Goal: Information Seeking & Learning: Learn about a topic

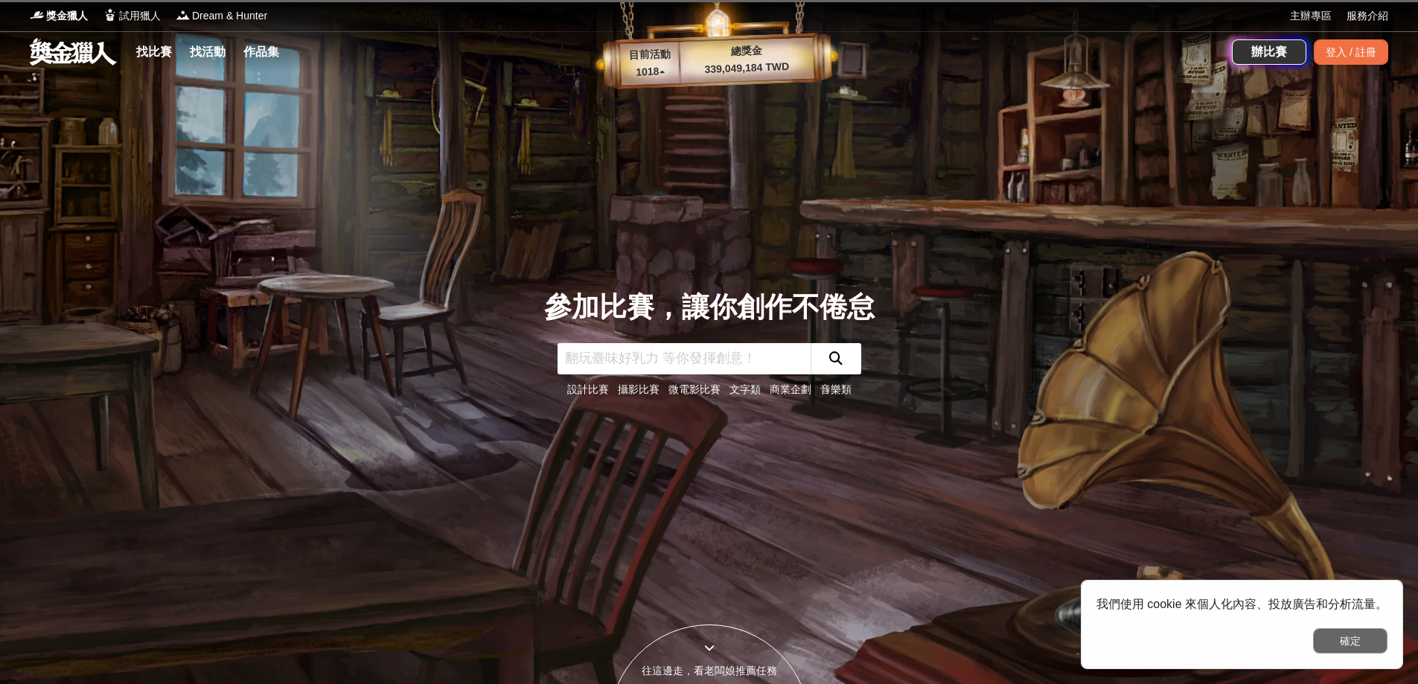
click at [1344, 641] on button "確定" at bounding box center [1350, 640] width 74 height 25
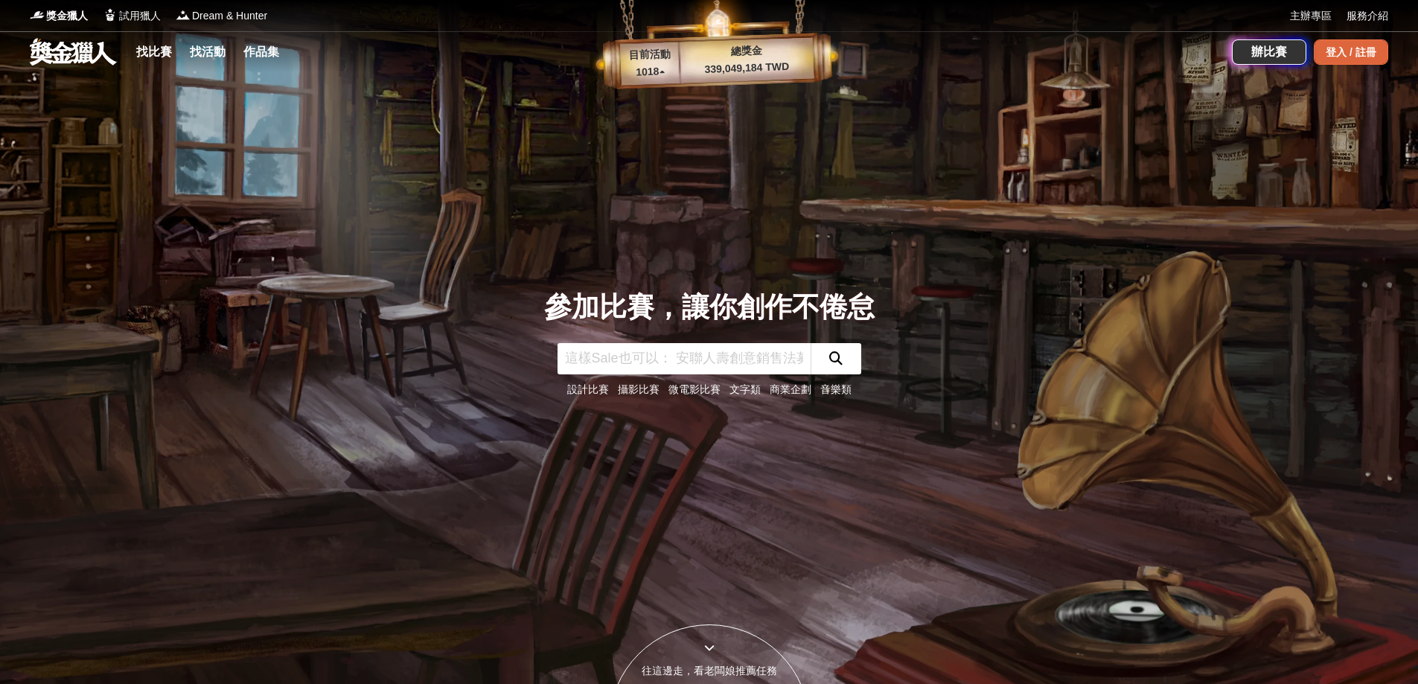
click at [1360, 56] on div "登入 / 註冊" at bounding box center [1351, 51] width 74 height 25
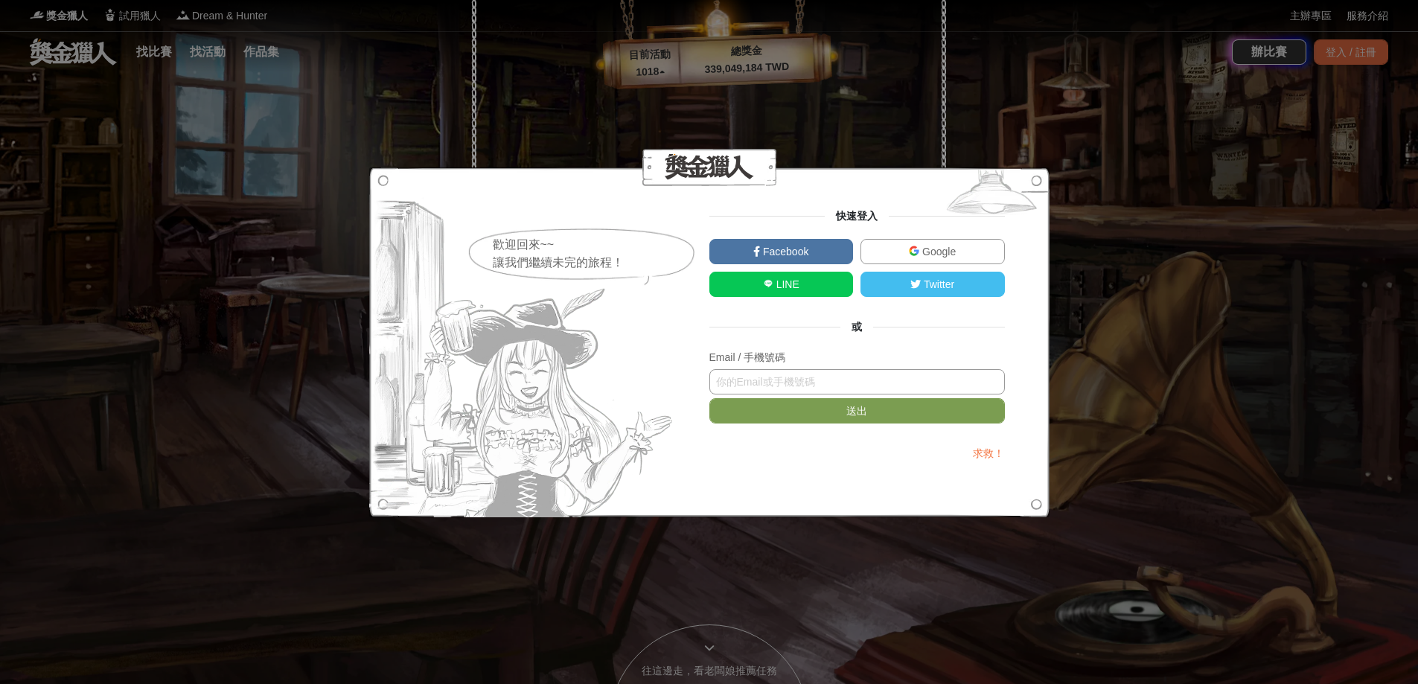
click at [804, 372] on input "text" at bounding box center [858, 381] width 296 height 25
paste input "[EMAIL_ADDRESS][DOMAIN_NAME]"
type input "[EMAIL_ADDRESS][DOMAIN_NAME]"
click at [831, 401] on button "送出" at bounding box center [858, 410] width 296 height 25
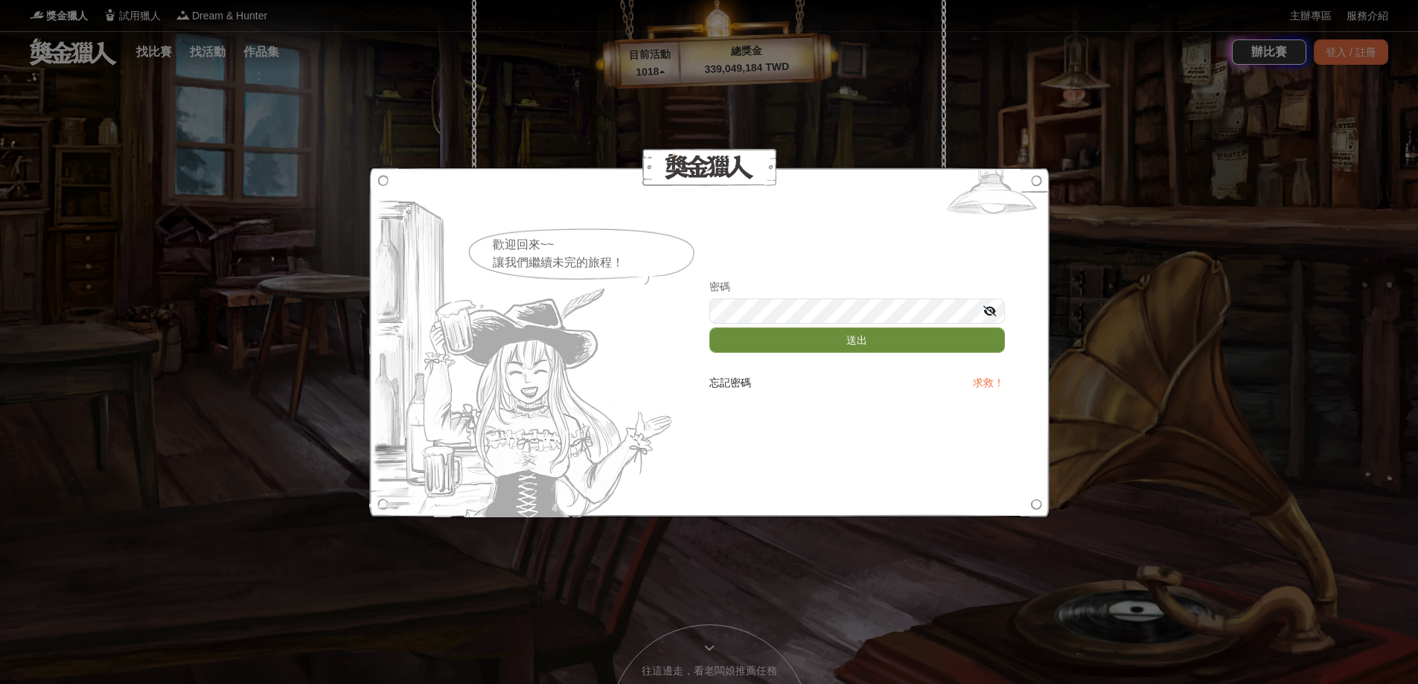
click at [801, 335] on button "送出" at bounding box center [858, 340] width 296 height 25
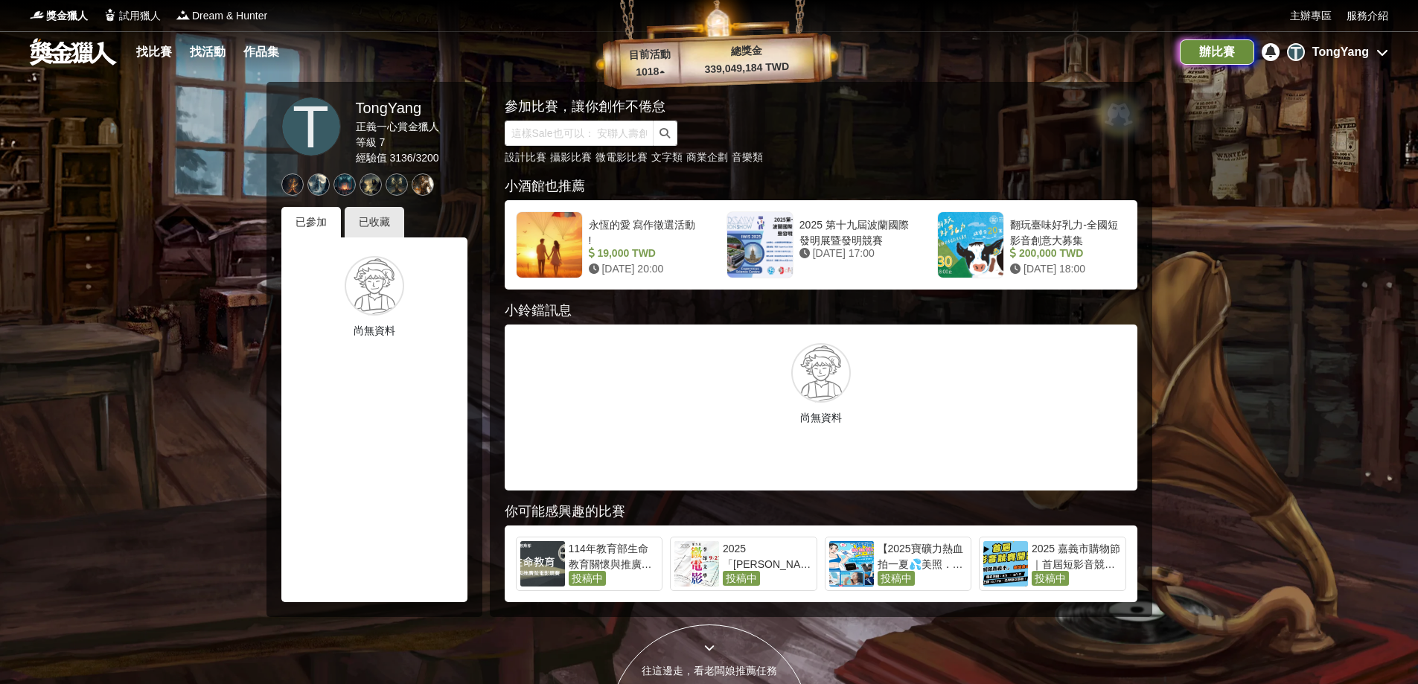
click at [1206, 48] on div "辦比賽" at bounding box center [1217, 51] width 74 height 25
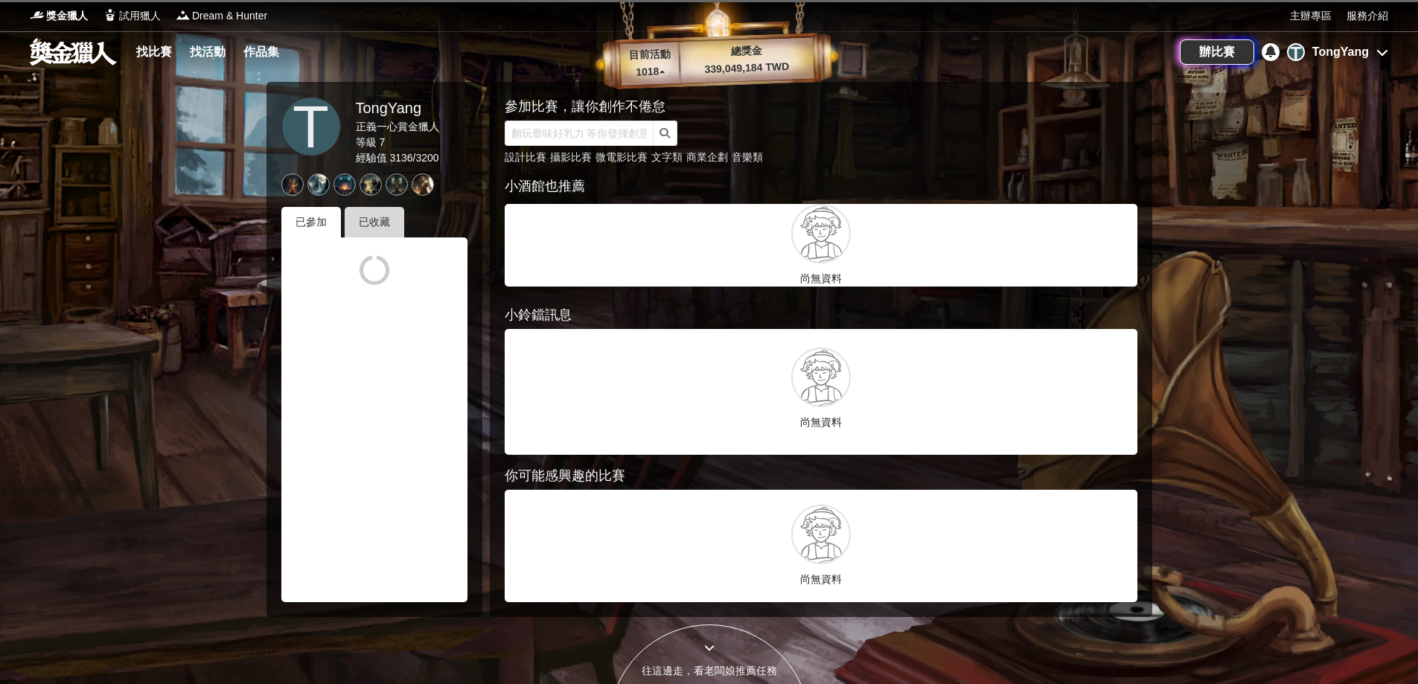
click at [387, 225] on div "已收藏" at bounding box center [375, 222] width 60 height 31
click at [308, 223] on div "已參加" at bounding box center [311, 222] width 60 height 31
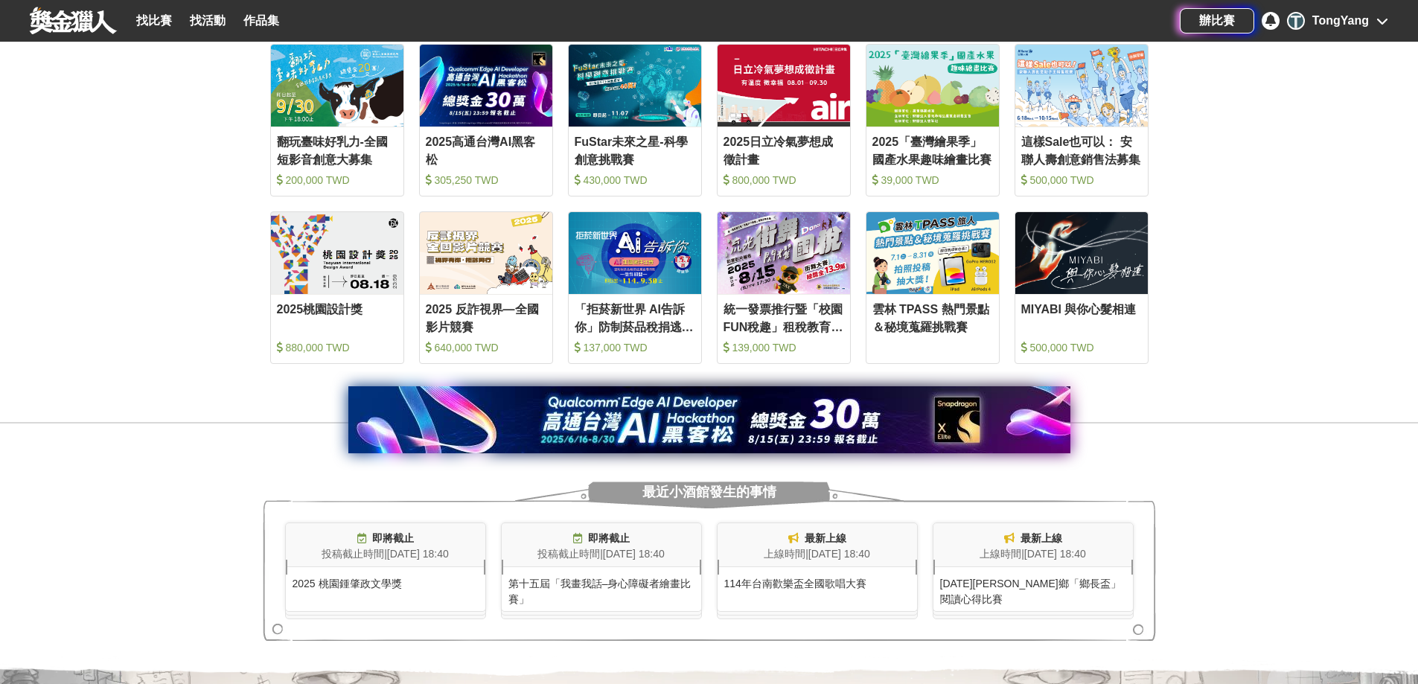
scroll to position [670, 0]
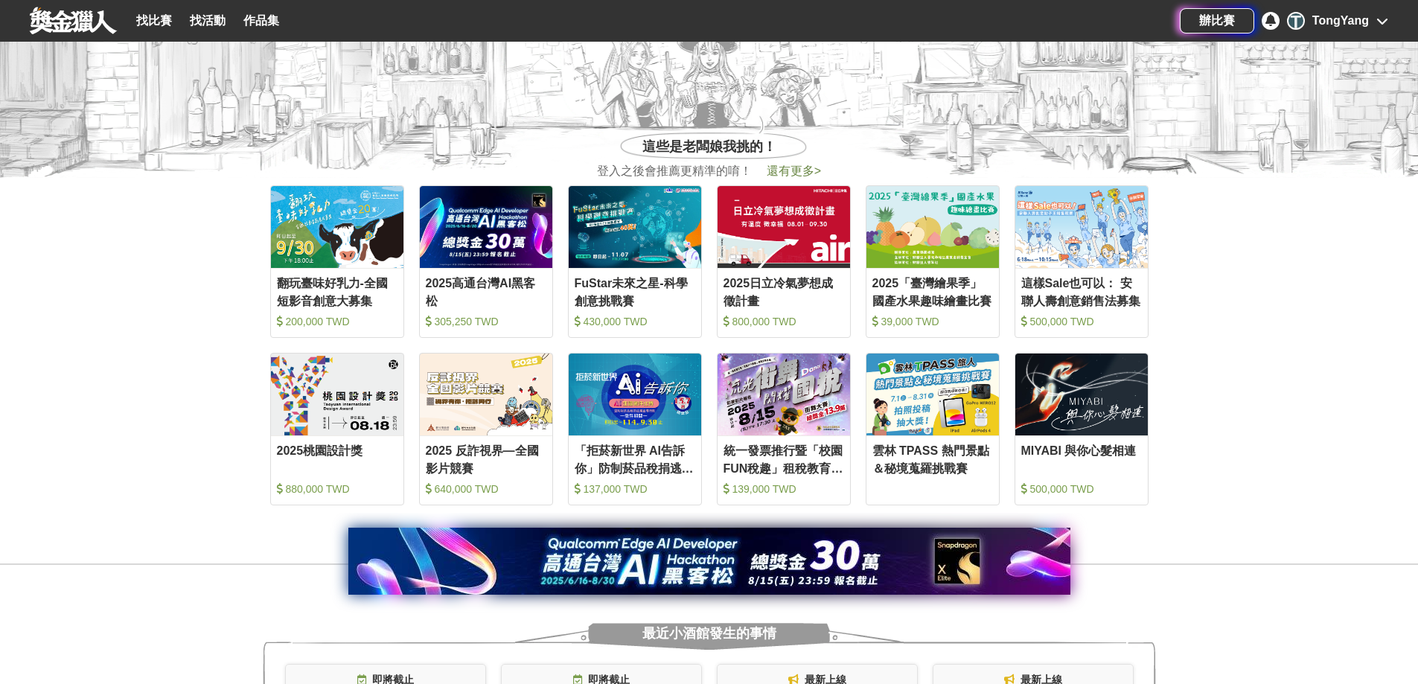
click at [800, 165] on span "還有更多 >" at bounding box center [794, 171] width 54 height 13
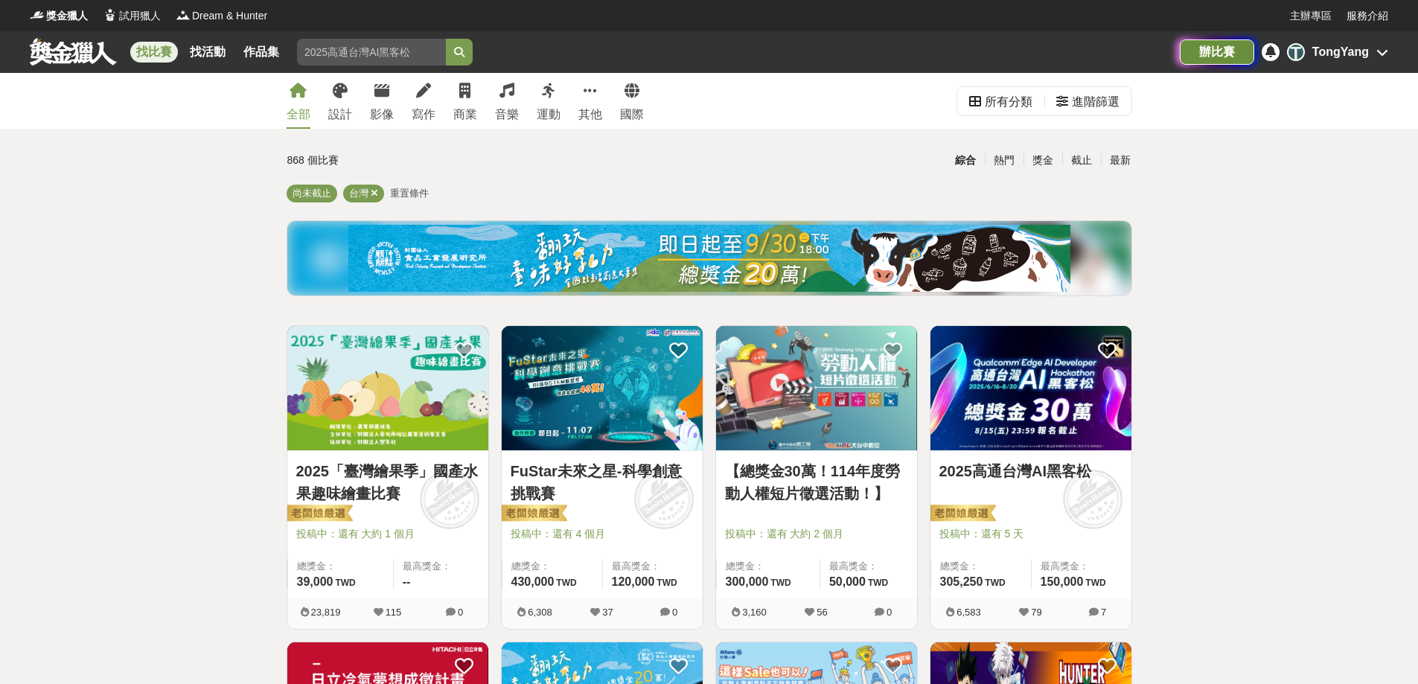
click at [1217, 45] on div "辦比賽" at bounding box center [1217, 51] width 74 height 25
click at [326, 95] on div "全部 設計 影像 寫作 商業 音樂 運動 其他 國際" at bounding box center [465, 101] width 375 height 56
click at [334, 94] on icon at bounding box center [340, 90] width 15 height 15
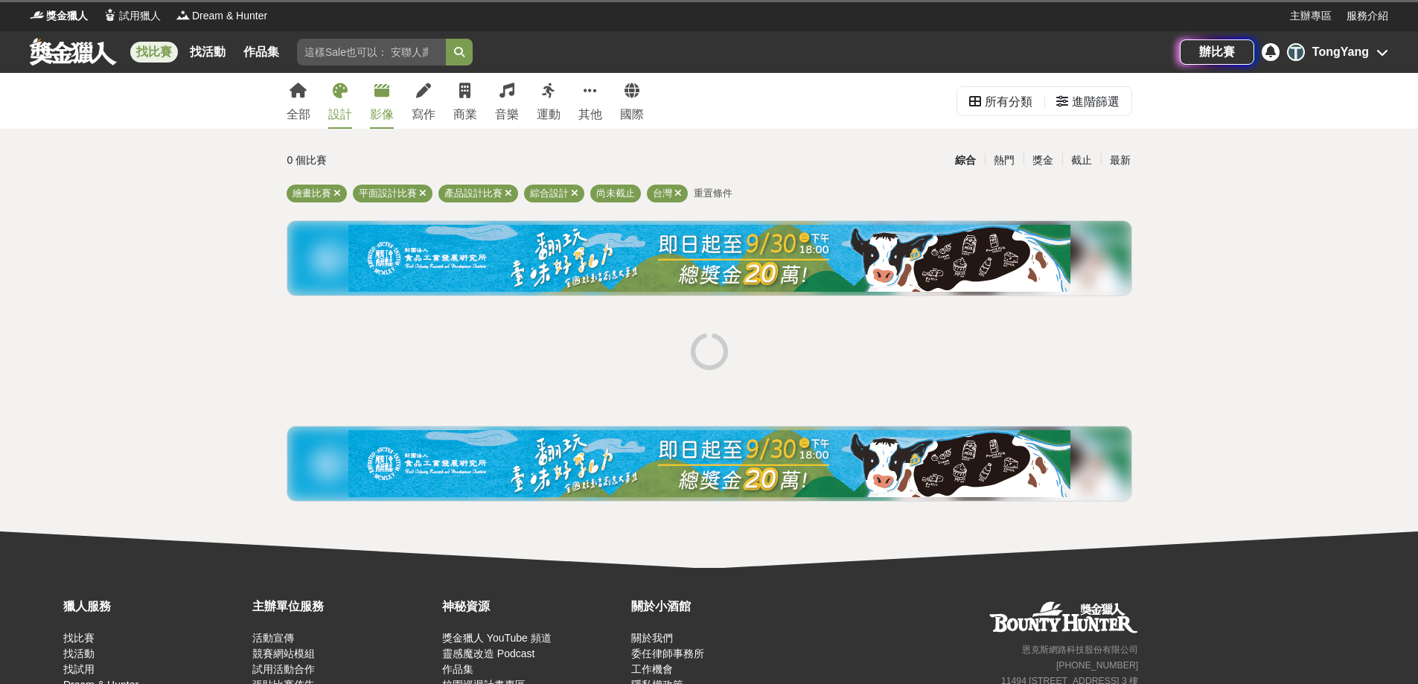
click at [377, 89] on icon at bounding box center [381, 90] width 15 height 15
click at [413, 89] on link "寫作" at bounding box center [424, 101] width 24 height 56
click at [473, 88] on link "商業" at bounding box center [465, 101] width 24 height 56
click at [57, 12] on span "獎金獵人" at bounding box center [67, 16] width 42 height 16
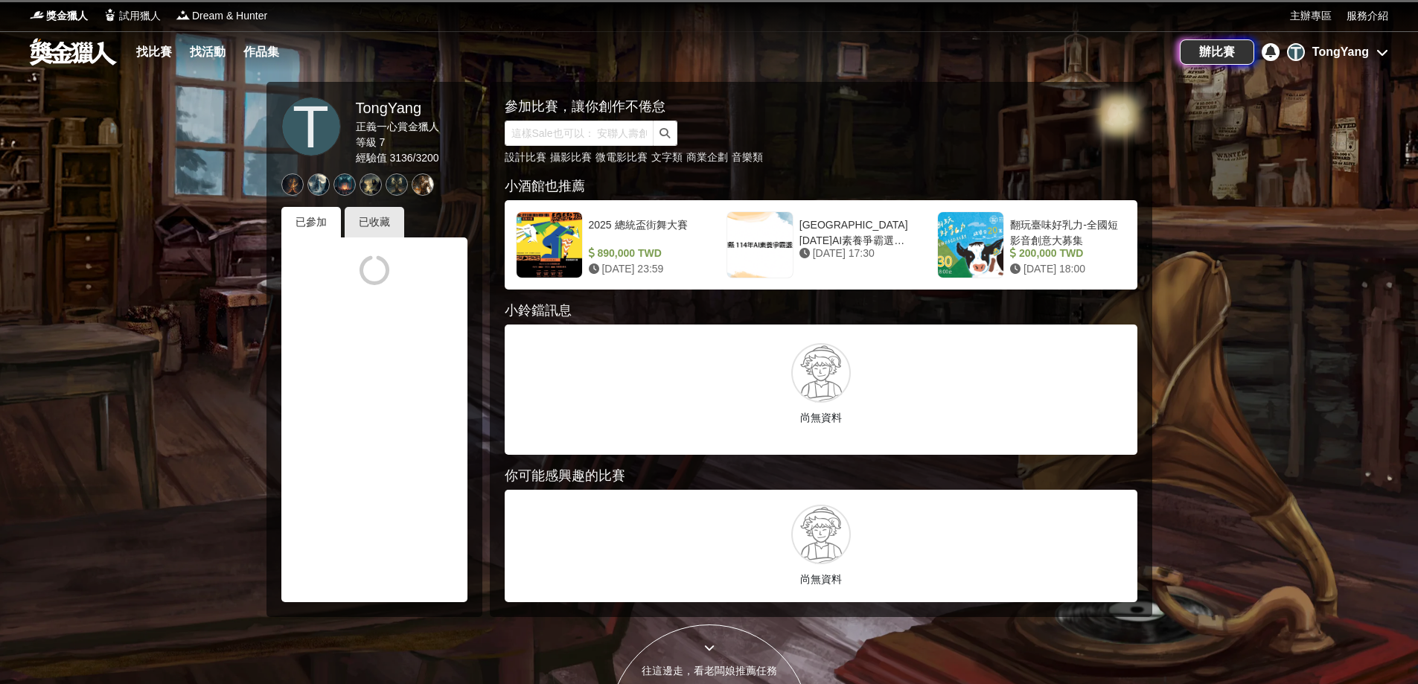
click at [344, 185] on div at bounding box center [345, 184] width 22 height 22
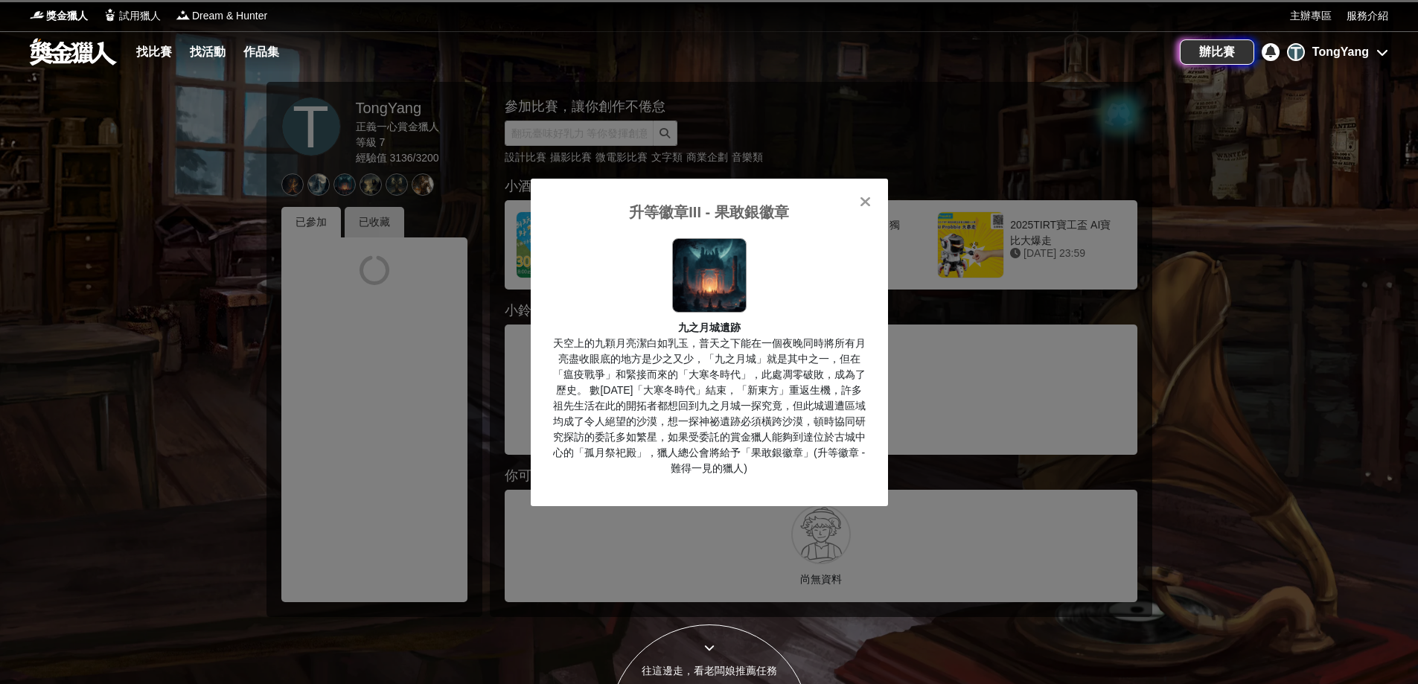
click at [871, 201] on div at bounding box center [865, 201] width 15 height 15
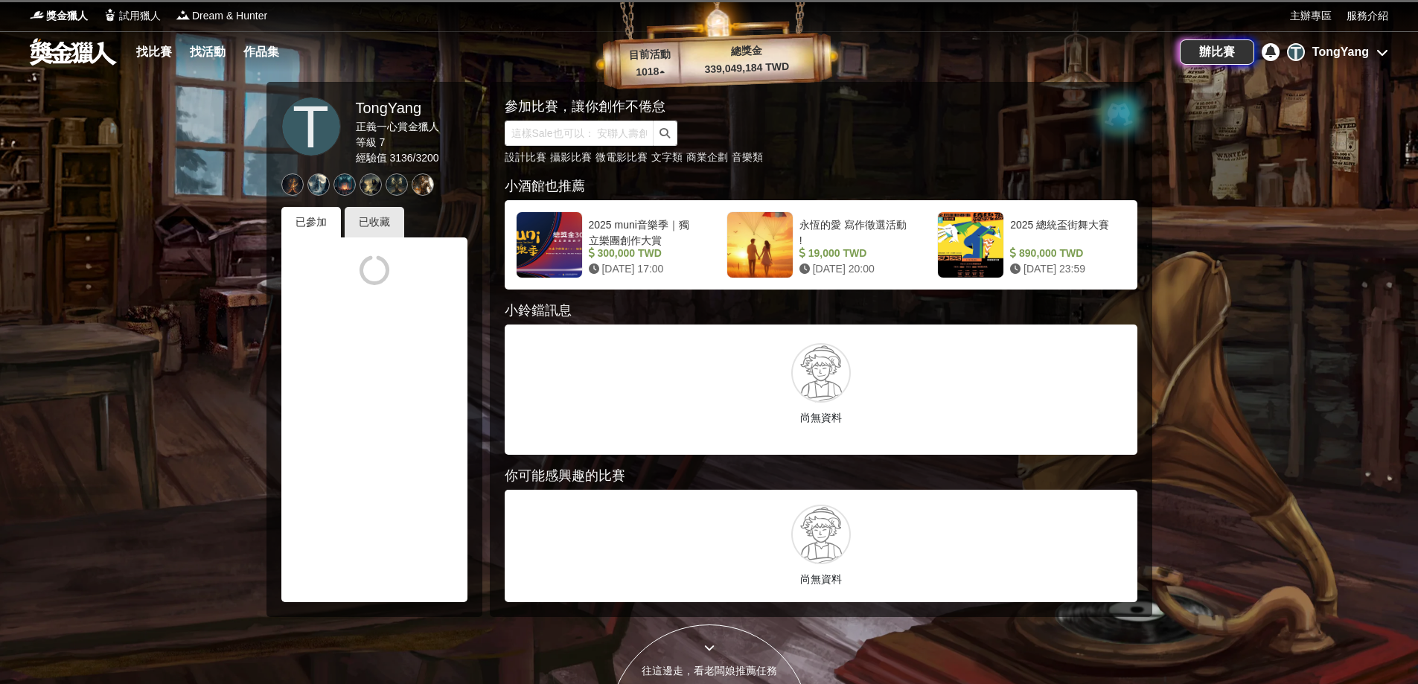
click at [1359, 52] on div "TongYang" at bounding box center [1341, 52] width 57 height 18
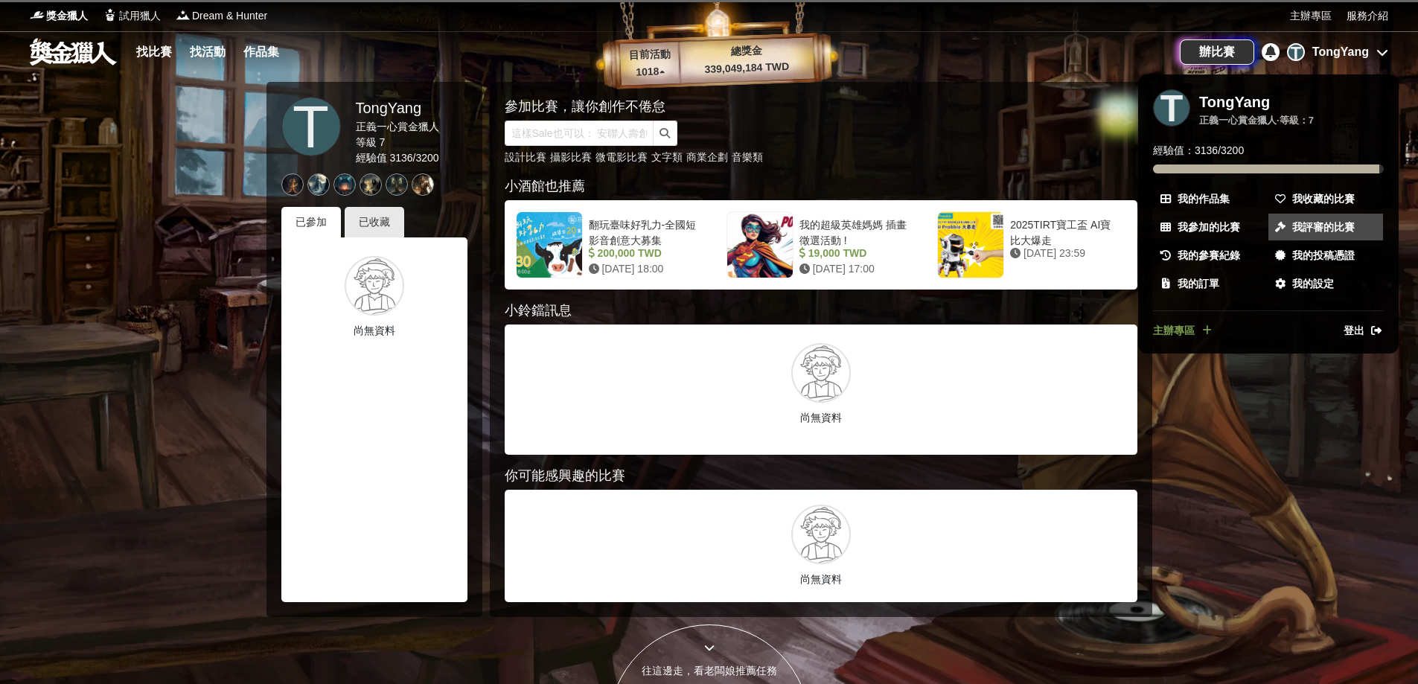
click at [1332, 228] on span "我評審的比賽" at bounding box center [1323, 228] width 63 height 16
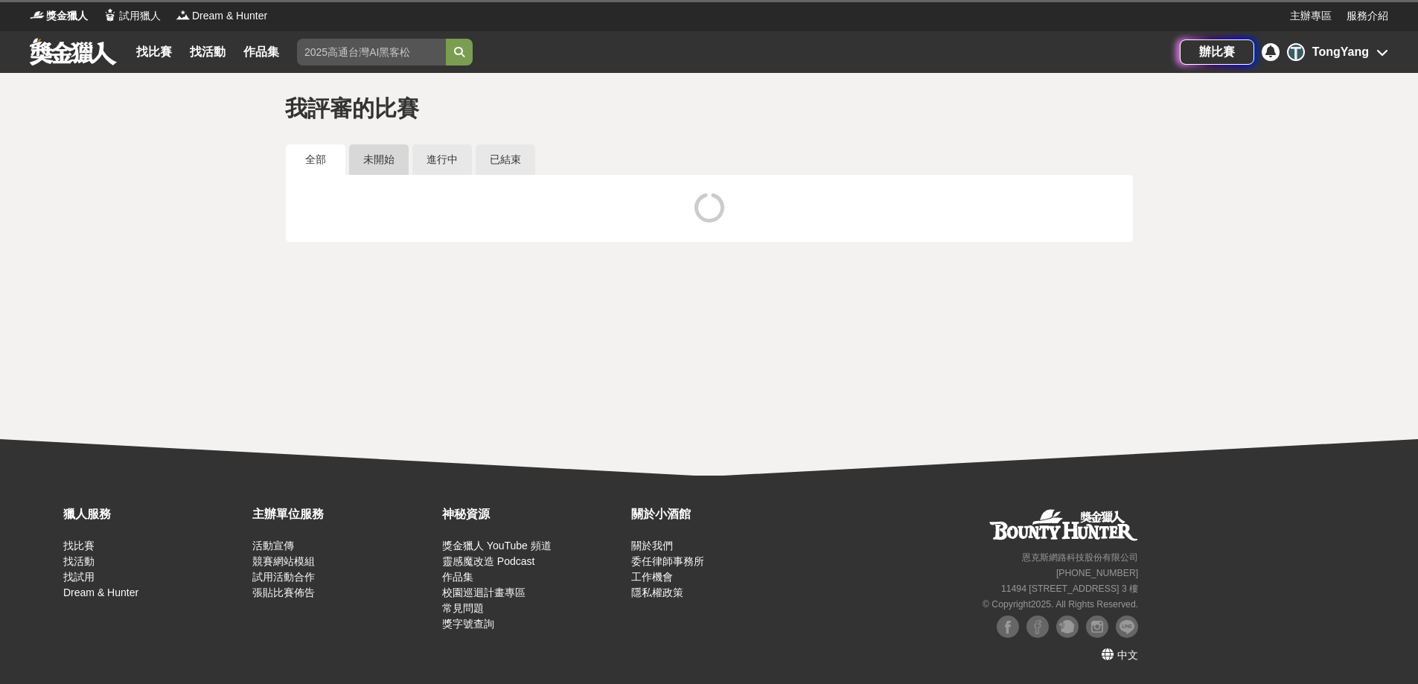
click at [361, 151] on link "未開始" at bounding box center [379, 159] width 60 height 31
click at [440, 160] on link "進行中" at bounding box center [442, 159] width 60 height 31
click at [513, 158] on link "已結束" at bounding box center [506, 159] width 60 height 31
click at [457, 157] on link "進行中" at bounding box center [442, 159] width 60 height 31
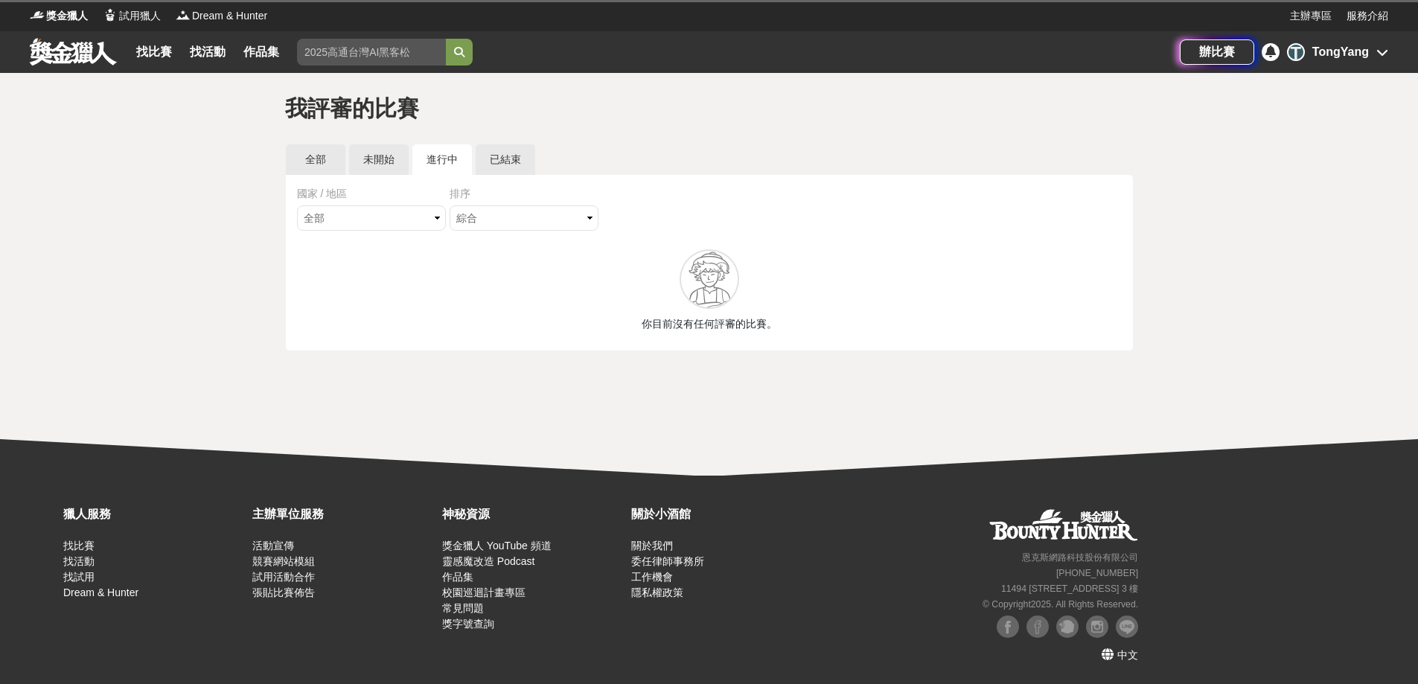
drag, startPoint x: 191, startPoint y: 223, endPoint x: 238, endPoint y: 232, distance: 48.3
click at [191, 223] on div "我評審的比賽 全部 未開始 進行中 已結束 國家 / 地區 全部 台灣 國際 排序 綜合 熱門 獎金 截止 最新 你目前沒有任何評審的比賽。" at bounding box center [709, 239] width 1418 height 333
click at [367, 164] on link "未開始" at bounding box center [379, 159] width 60 height 31
click at [511, 166] on link "已結束" at bounding box center [506, 159] width 60 height 31
click at [480, 212] on select "綜合 熱門 獎金 截止 最新" at bounding box center [524, 217] width 149 height 25
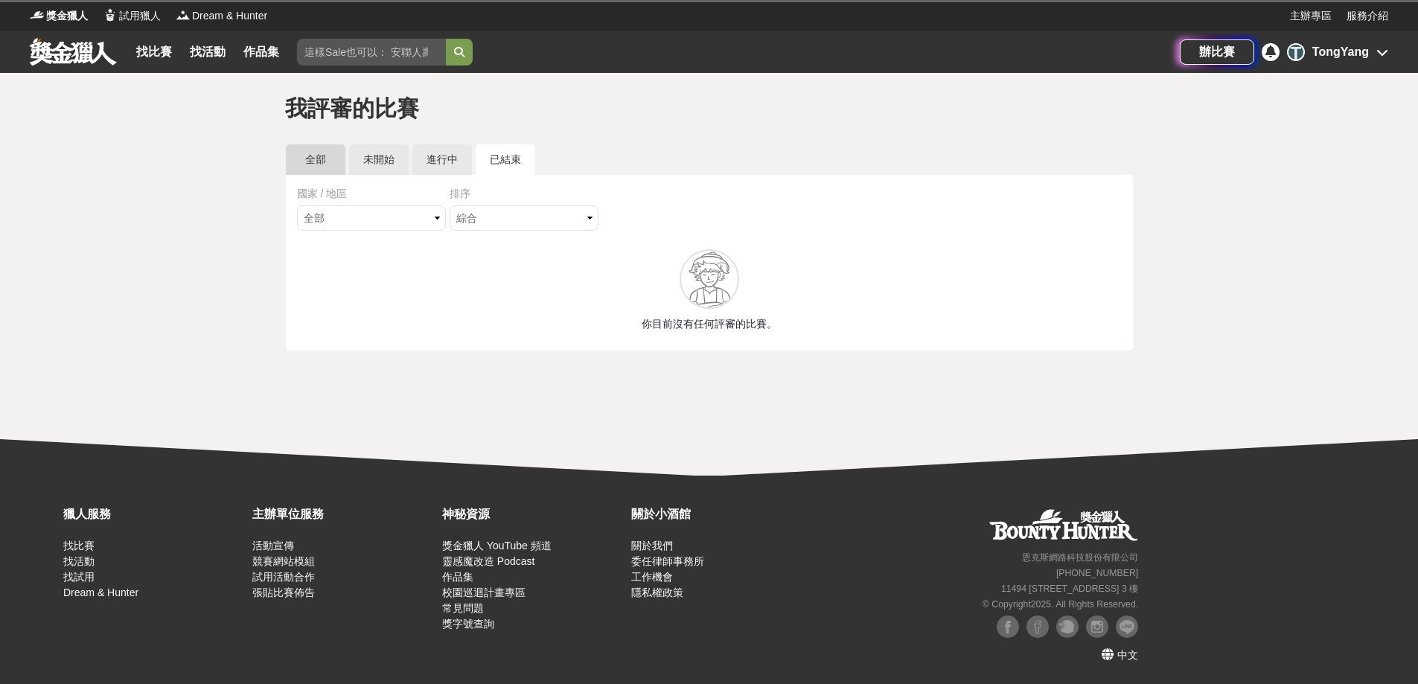
click at [312, 156] on link "全部" at bounding box center [316, 159] width 60 height 31
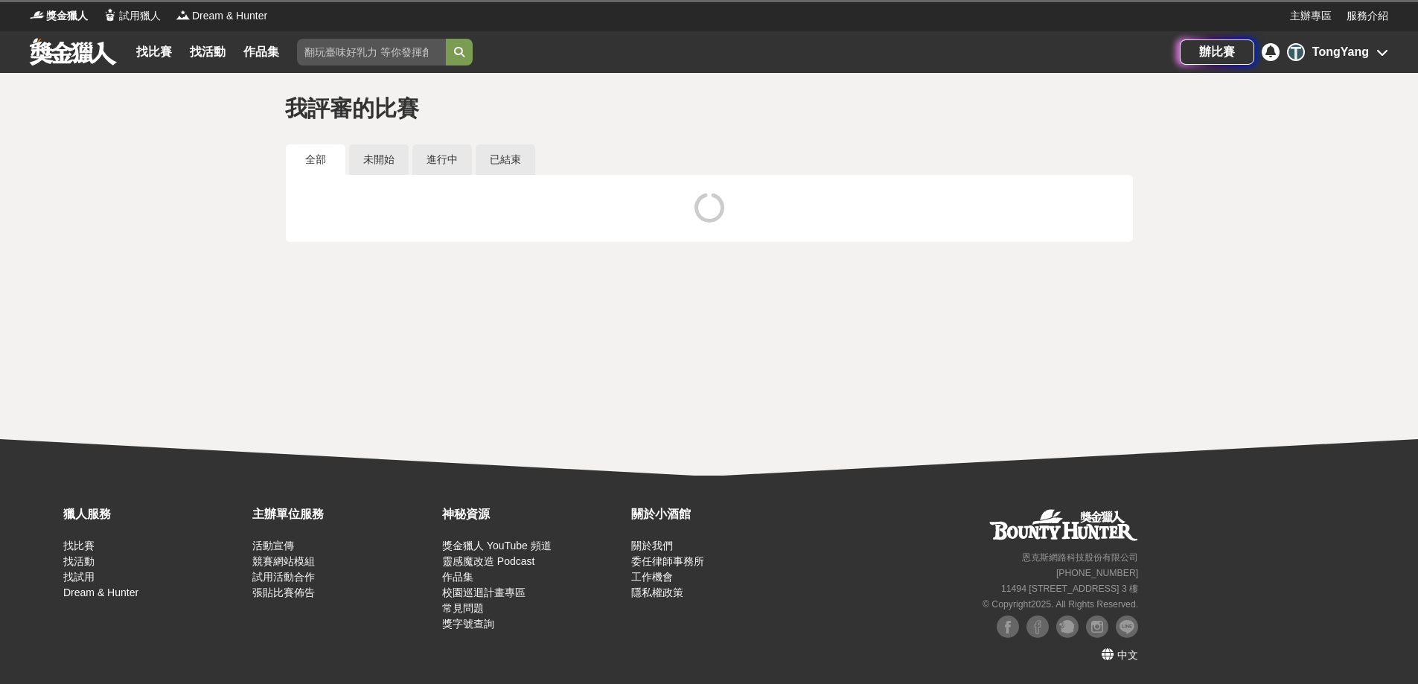
click at [1354, 47] on div "TongYang" at bounding box center [1341, 52] width 57 height 18
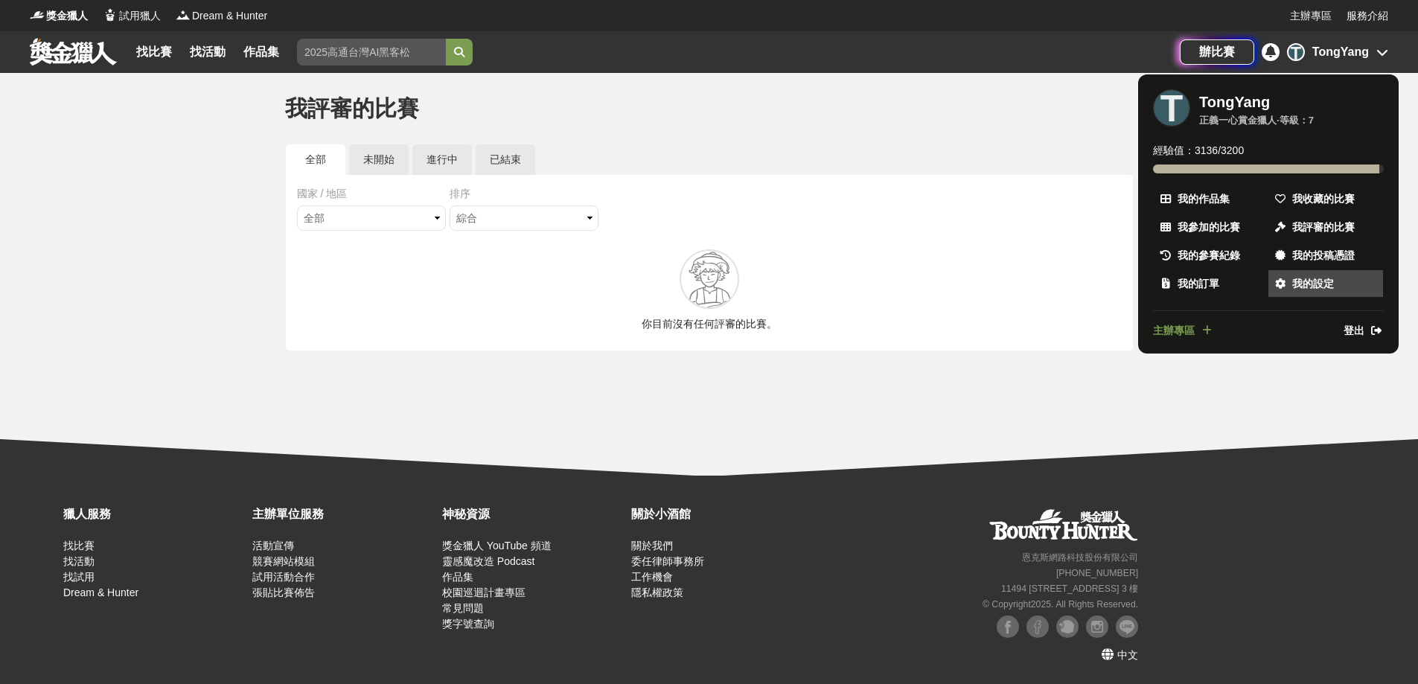
click at [1324, 278] on span "我的設定" at bounding box center [1313, 284] width 42 height 16
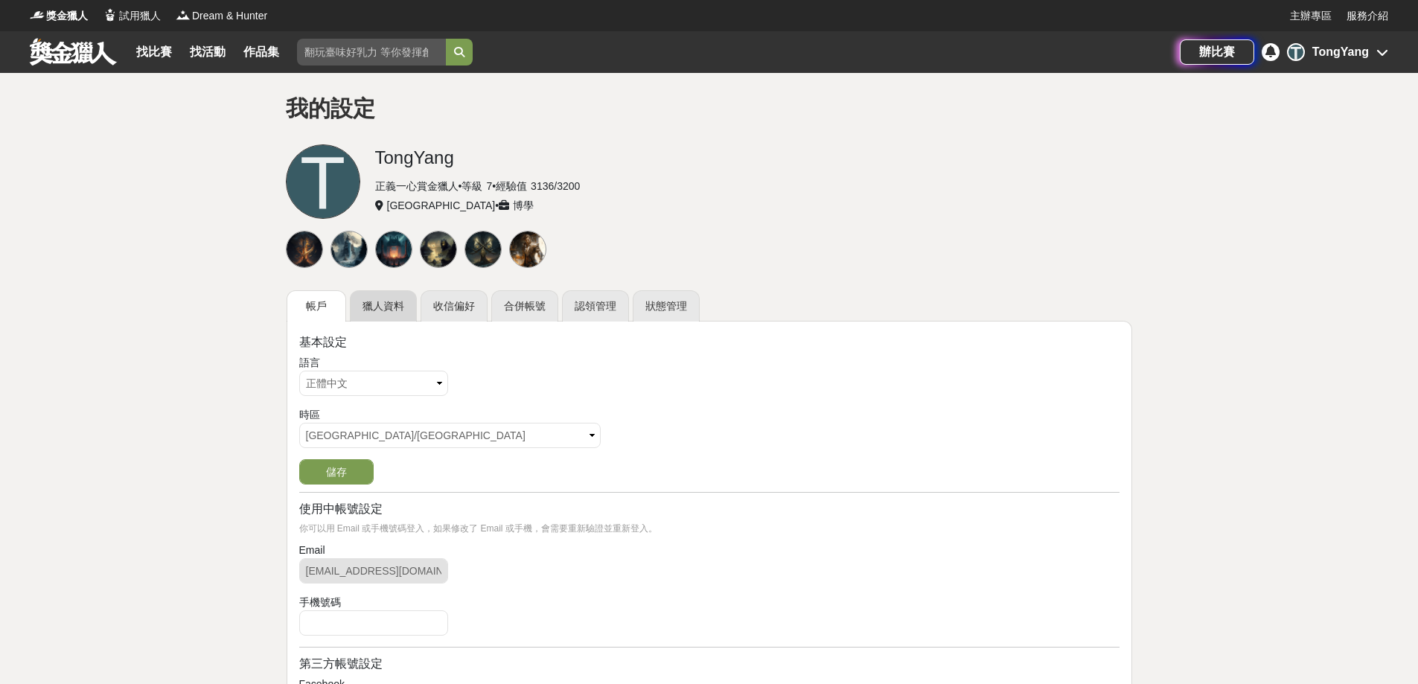
click at [382, 309] on link "獵人資料" at bounding box center [383, 305] width 67 height 31
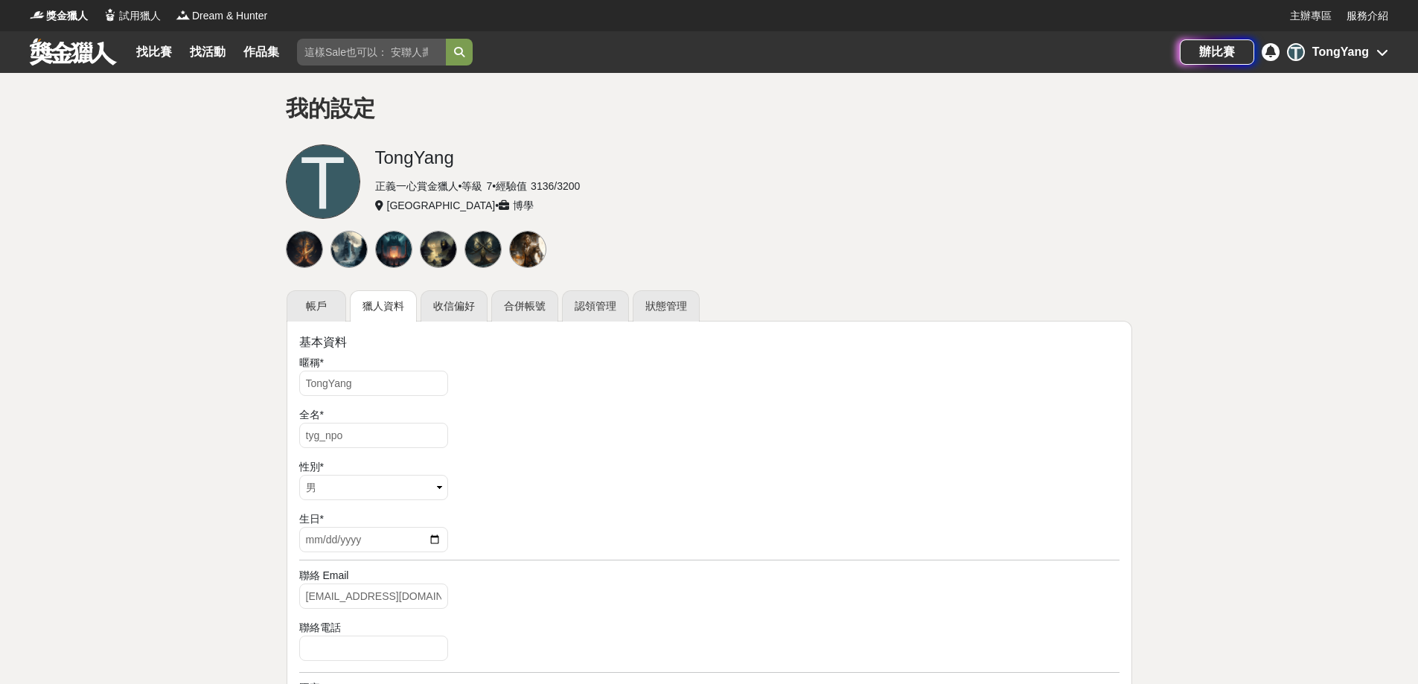
click at [1354, 51] on div "TongYang" at bounding box center [1341, 52] width 57 height 18
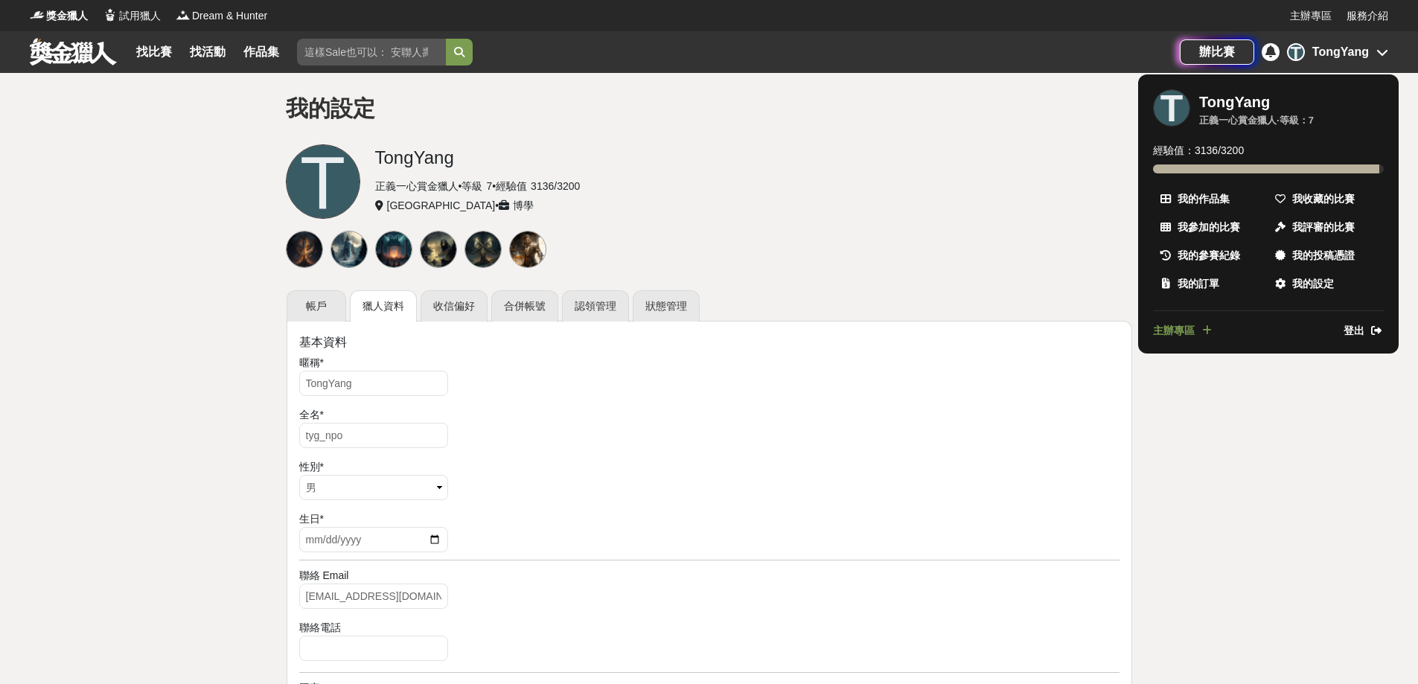
click at [1192, 335] on span "主辦專區" at bounding box center [1174, 331] width 42 height 16
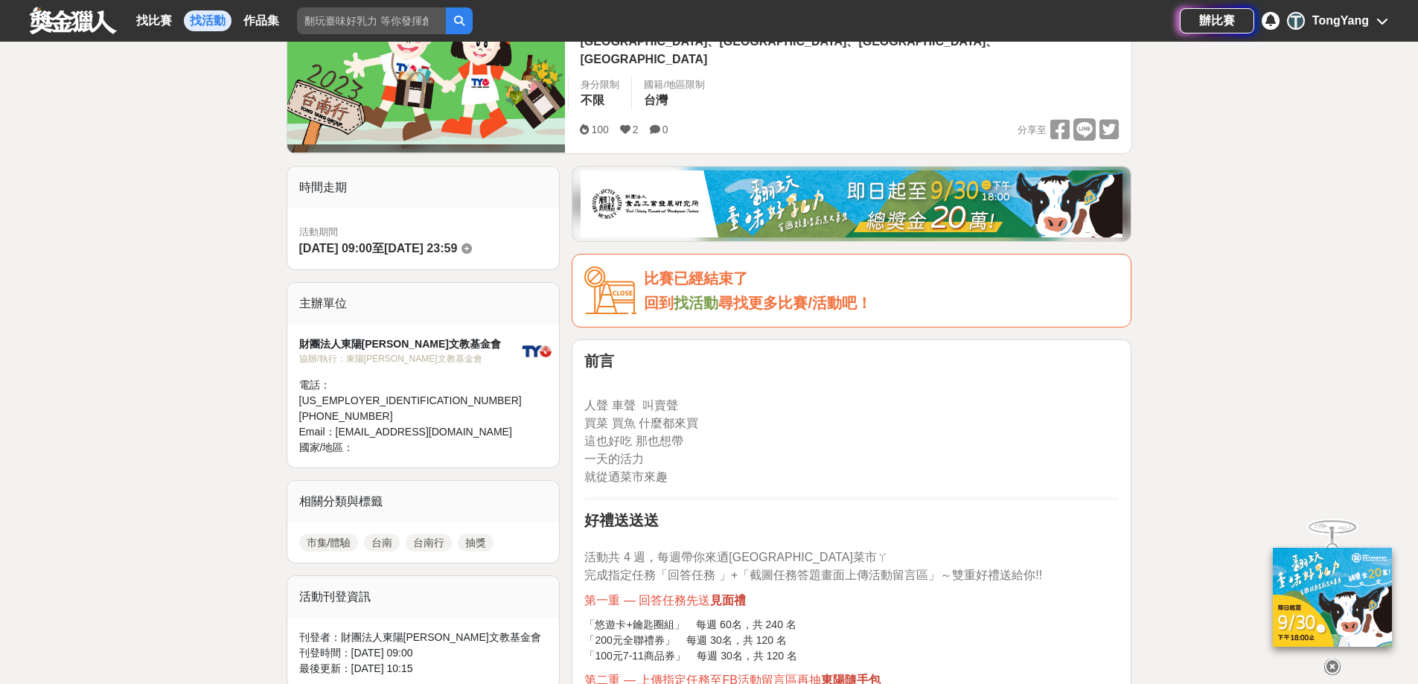
scroll to position [298, 0]
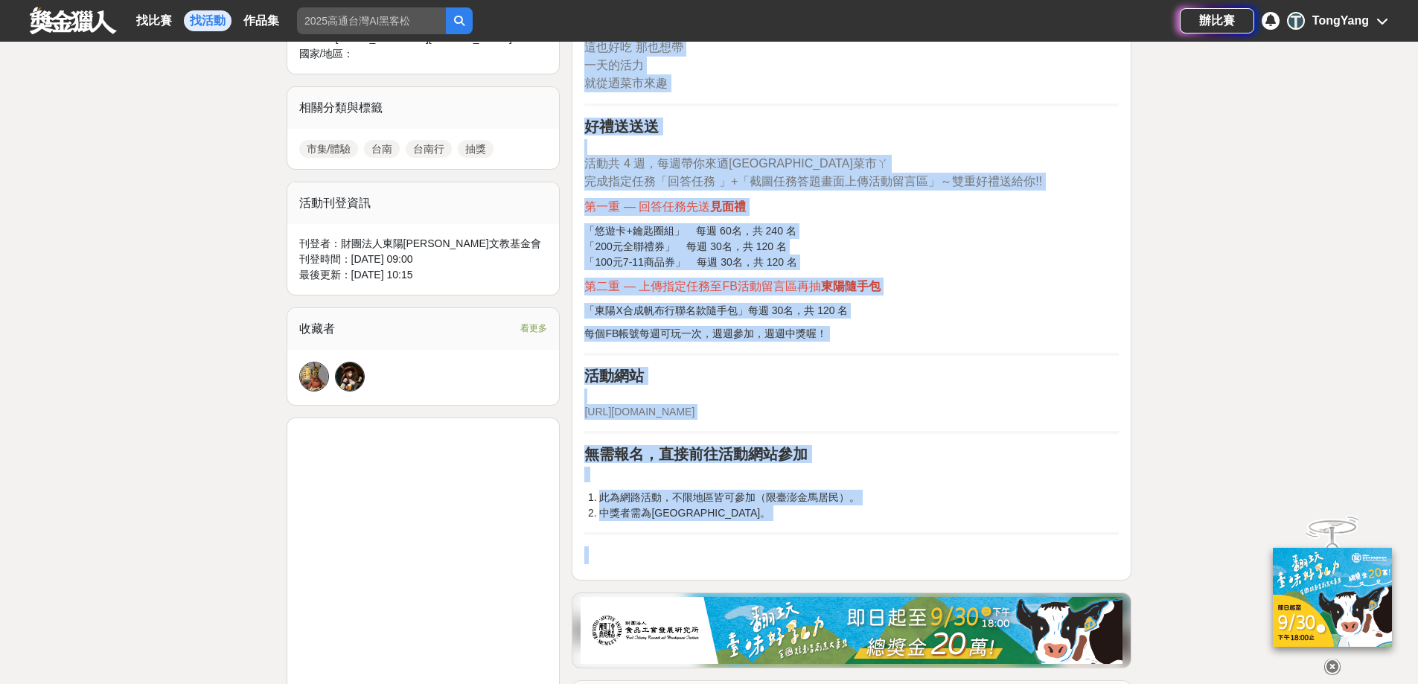
scroll to position [745, 0]
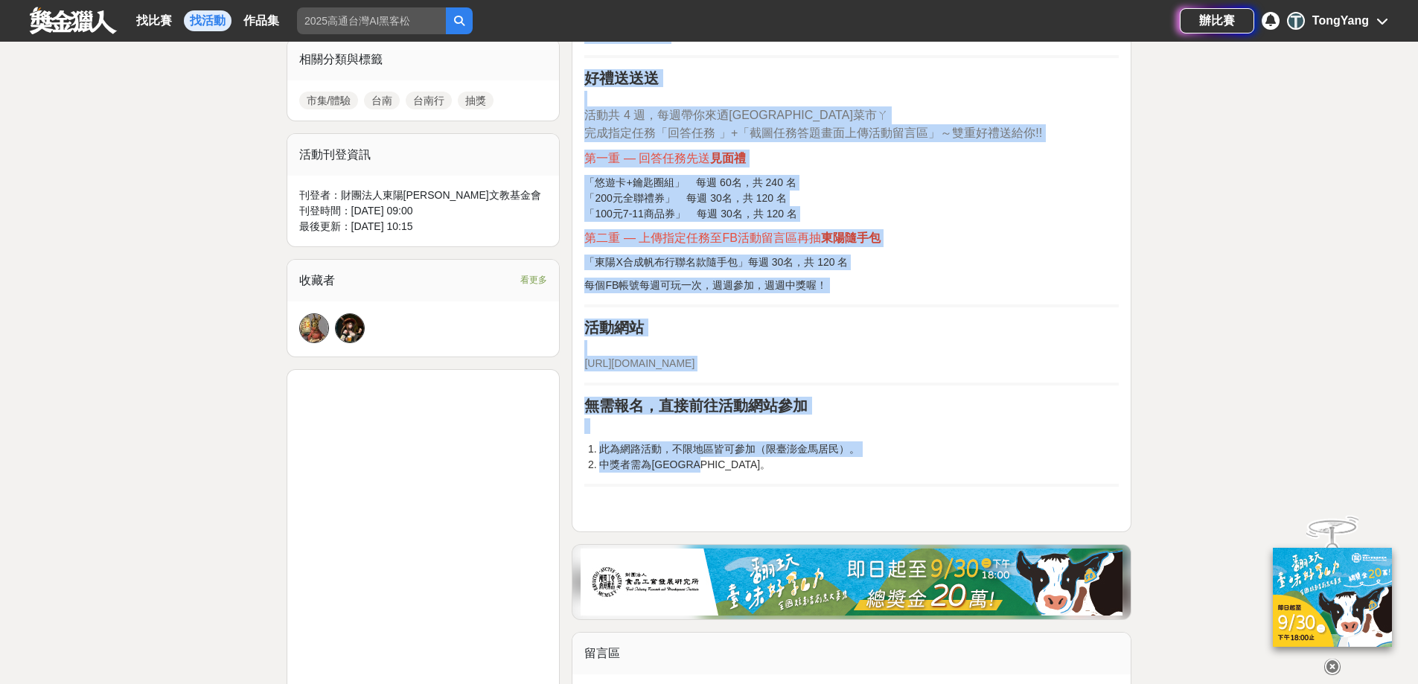
drag, startPoint x: 583, startPoint y: 194, endPoint x: 756, endPoint y: 445, distance: 305.6
click at [756, 445] on div "前言 人聲 車聲 叫賣聲 買菜 買魚 什麼都來買 這也好吃 那也想帶 一天的活力 就從迺菜市來趣 好禮送送送 活動共 4 週，每週帶你來迺台南耶菜市ㄚ 完成指…" at bounding box center [852, 214] width 560 height 635
copy div "前言 人聲 車聲 叫賣聲 買菜 買魚 什麼都來買 這也好吃 那也想帶 一天的活力 就從迺菜市來趣 好禮送送送 活動共 4 週，每週帶你來迺台南耶菜市ㄚ 完成指…"
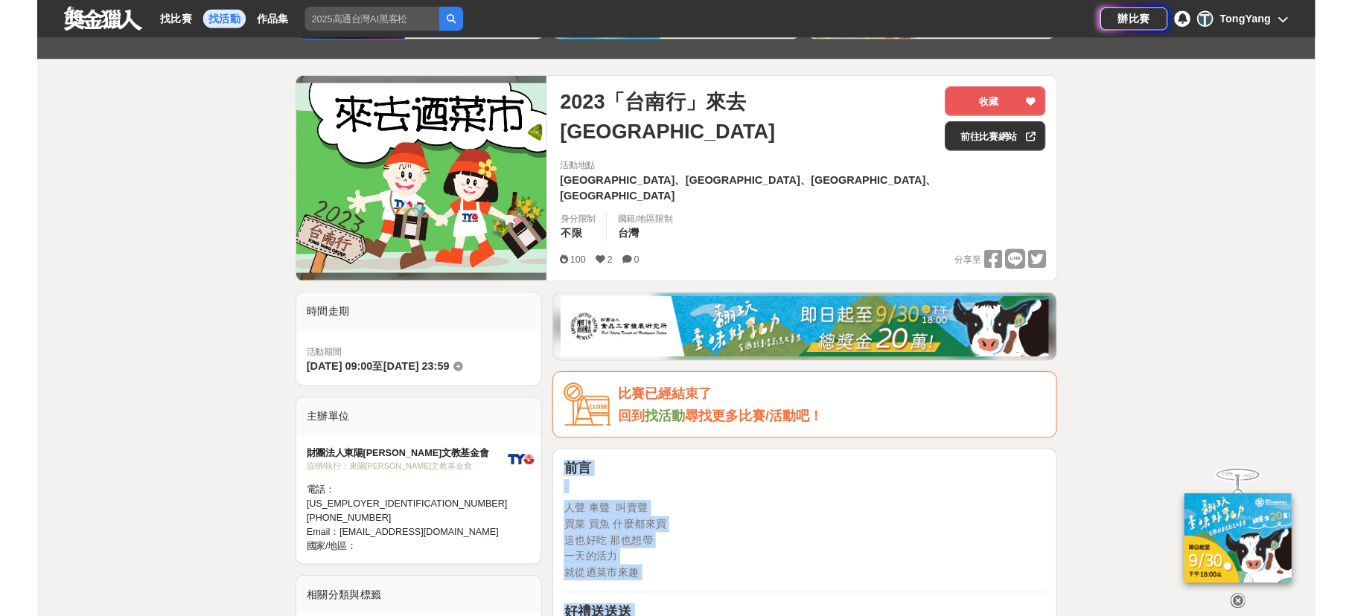
scroll to position [298, 0]
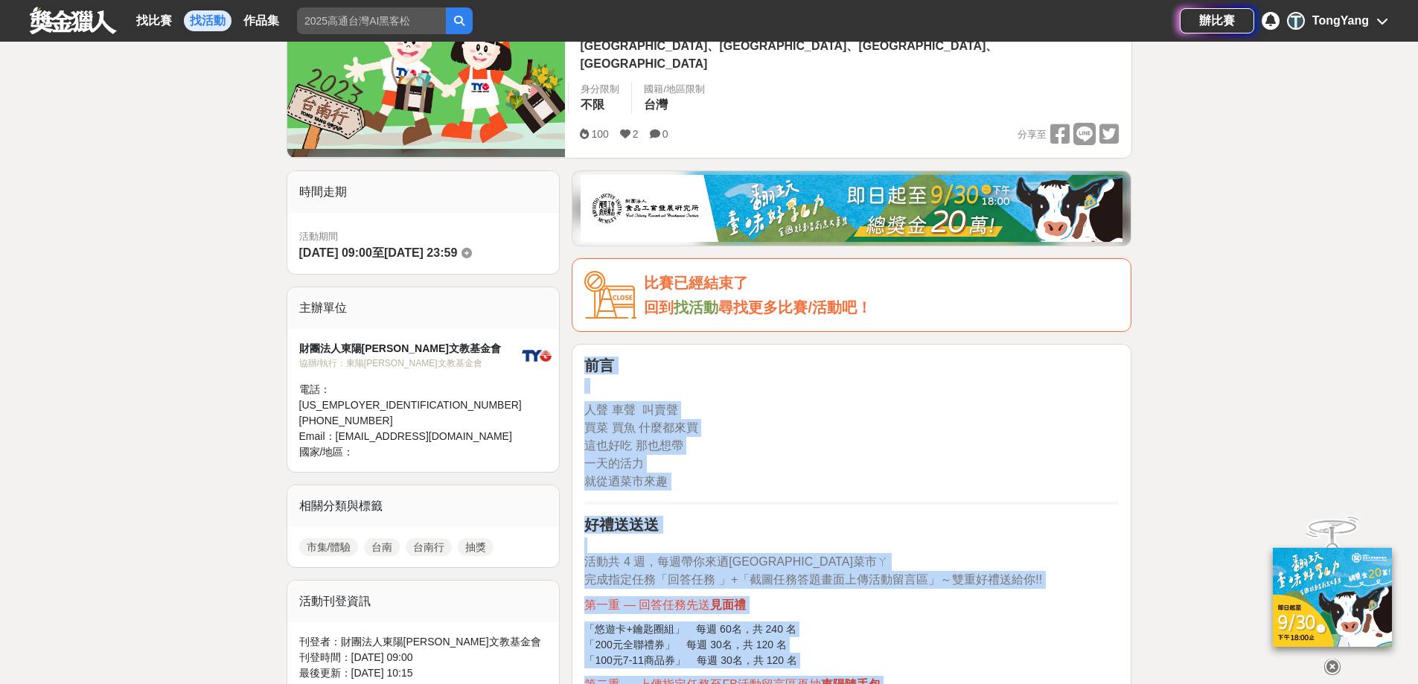
copy div "前言 人聲 車聲 叫賣聲 買菜 買魚 什麼都來買 這也好吃 那也想帶 一天的活力 就從迺菜市來趣 好禮送送送 活動共 4 週，每週帶你來迺台南耶菜市ㄚ 完成指…"
